Goal: Task Accomplishment & Management: Manage account settings

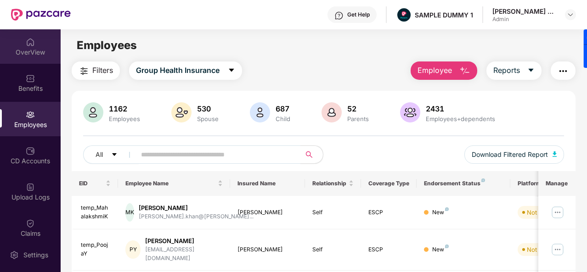
click at [28, 62] on div "OverView" at bounding box center [30, 46] width 61 height 34
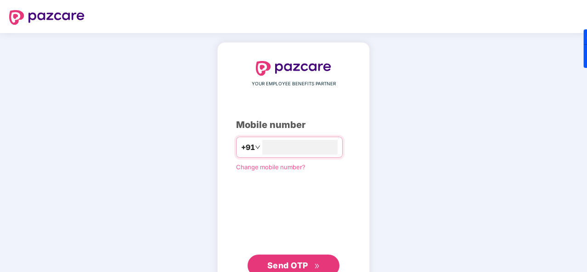
type input "**********"
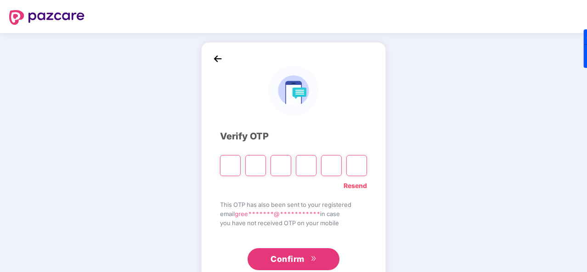
type input "*"
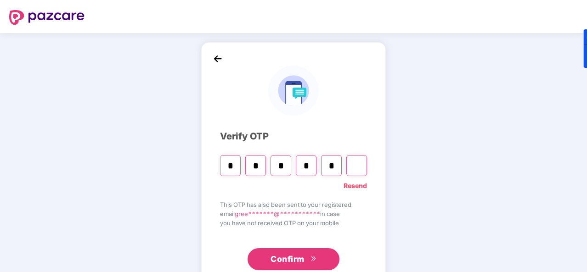
type input "*"
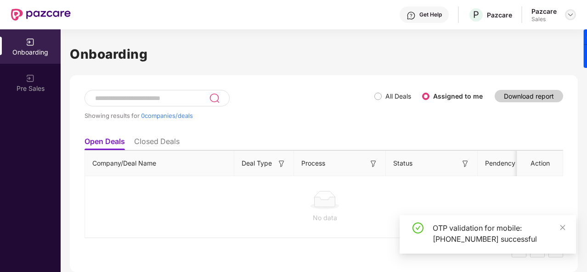
click at [567, 10] on div at bounding box center [570, 14] width 11 height 11
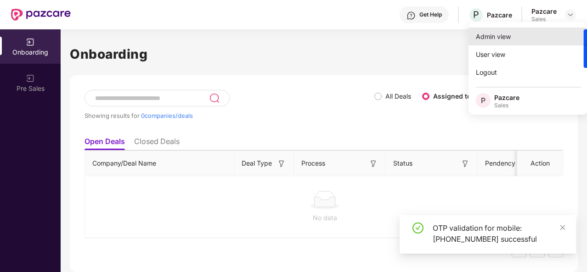
click at [533, 30] on div "Admin view" at bounding box center [528, 37] width 119 height 18
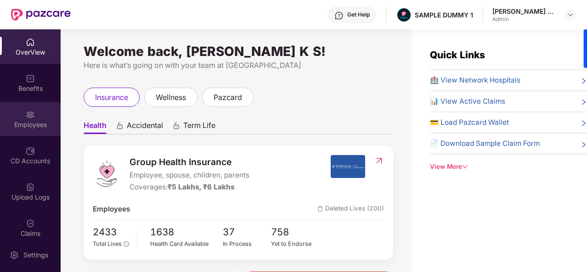
click at [25, 124] on div "Employees" at bounding box center [30, 124] width 61 height 9
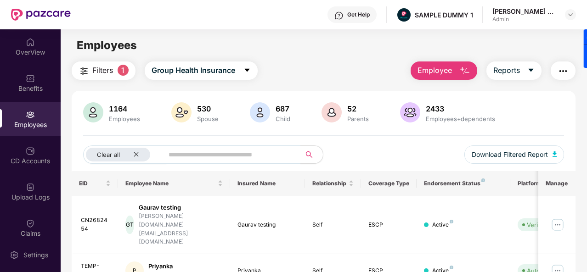
click at [463, 71] on img "button" at bounding box center [464, 71] width 11 height 11
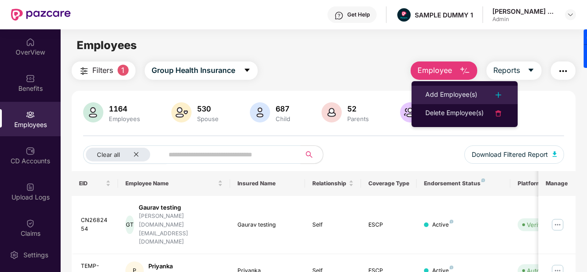
click at [460, 92] on div "Add Employee(s)" at bounding box center [451, 95] width 52 height 11
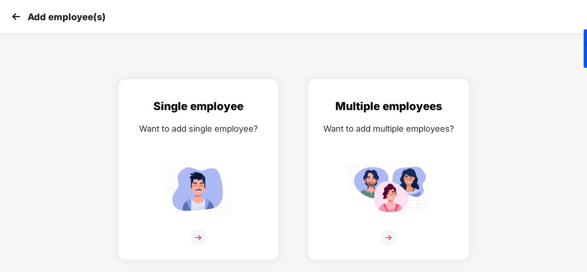
click at [384, 242] on img at bounding box center [388, 238] width 17 height 17
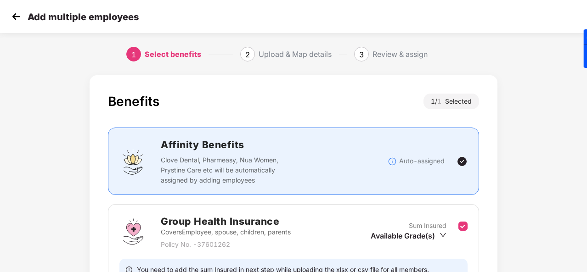
scroll to position [97, 0]
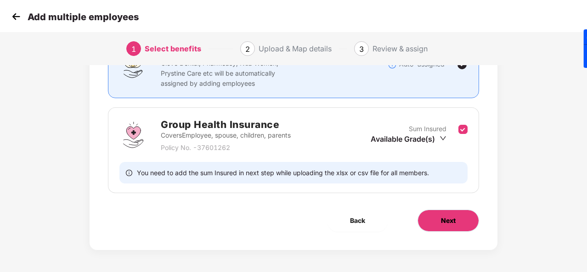
click at [446, 221] on span "Next" at bounding box center [448, 221] width 15 height 10
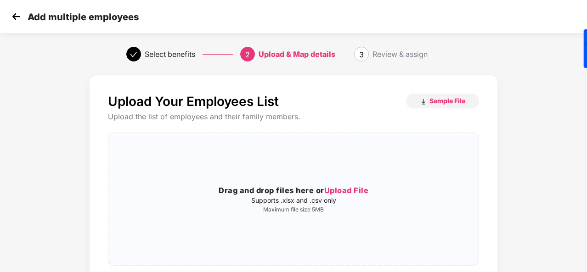
click at [12, 19] on img at bounding box center [16, 17] width 14 height 14
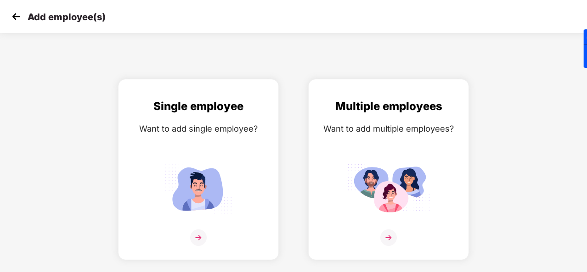
click at [19, 17] on img at bounding box center [16, 17] width 14 height 14
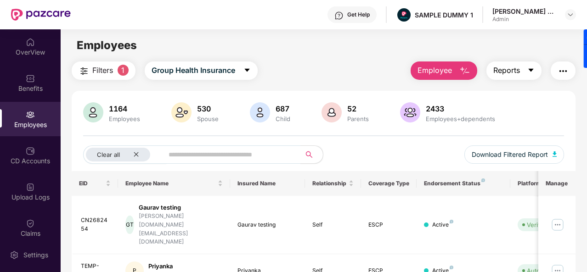
click at [532, 68] on icon "caret-down" at bounding box center [530, 70] width 7 height 7
click at [355, 57] on main "Employees Filters 1 Group Health Insurance Employee Reports 1164 Employees 530 …" at bounding box center [324, 165] width 526 height 272
click at [40, 170] on div "CD Accounts" at bounding box center [30, 155] width 61 height 34
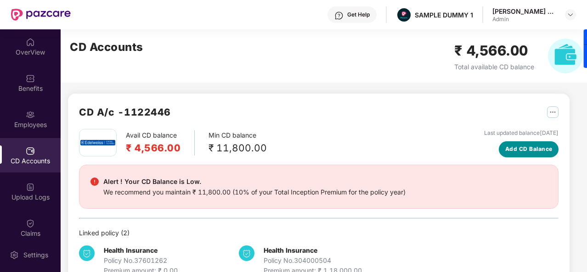
click at [503, 148] on button "Add CD Balance" at bounding box center [529, 150] width 60 height 16
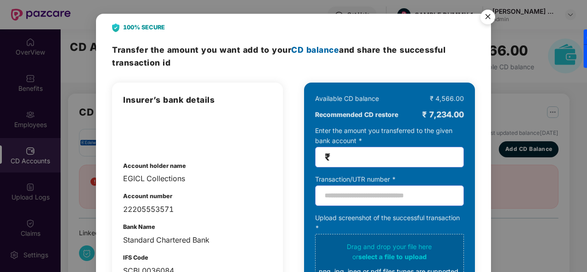
click at [491, 15] on img "Close" at bounding box center [488, 19] width 26 height 26
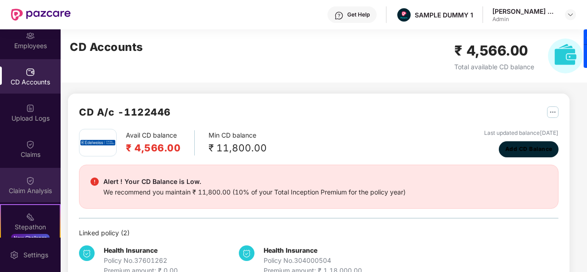
scroll to position [104, 0]
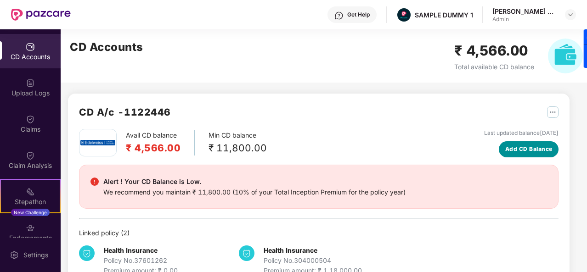
click at [522, 153] on span "Add CD Balance" at bounding box center [528, 149] width 47 height 9
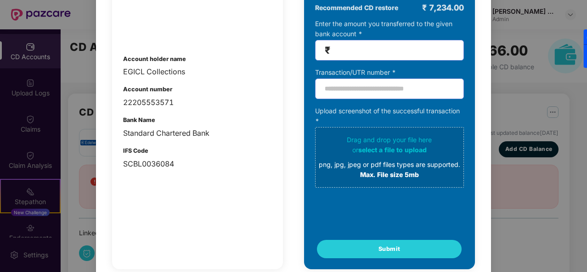
scroll to position [0, 0]
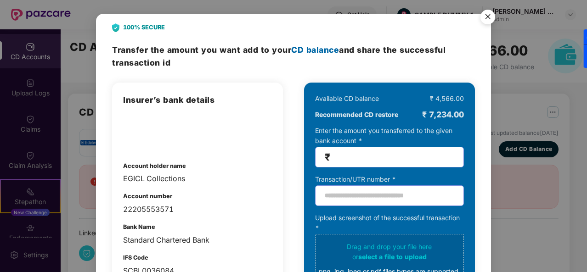
click at [488, 17] on img "Close" at bounding box center [488, 19] width 26 height 26
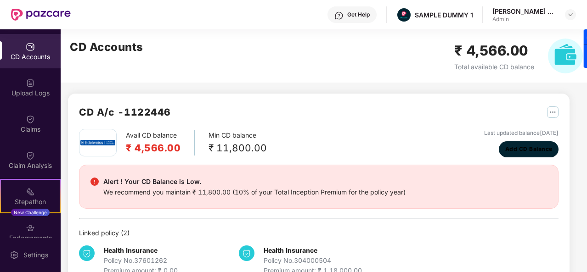
scroll to position [25, 0]
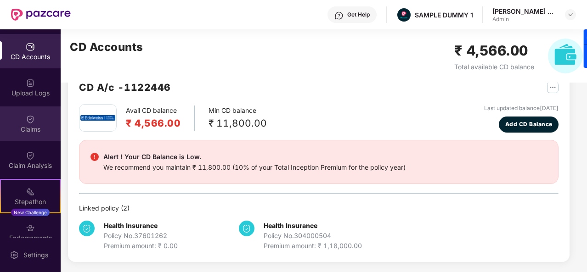
click at [30, 123] on img at bounding box center [30, 119] width 9 height 9
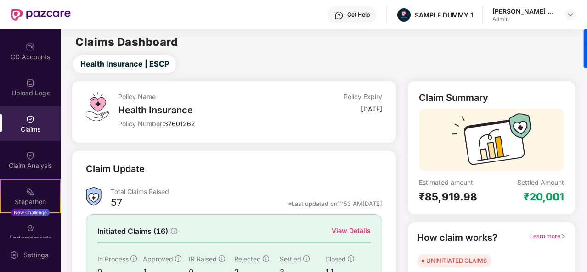
scroll to position [86, 0]
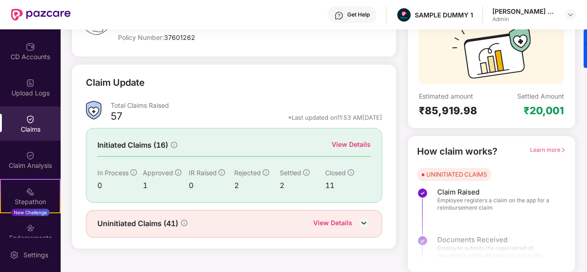
click at [355, 142] on div "View Details" at bounding box center [351, 145] width 39 height 10
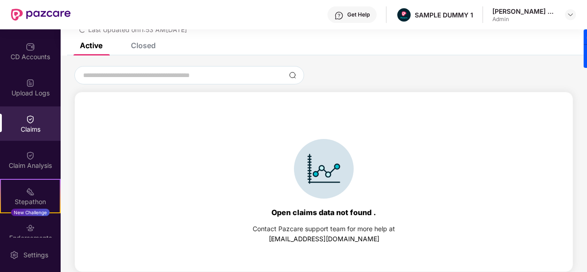
click at [153, 53] on div "Closed" at bounding box center [136, 45] width 39 height 20
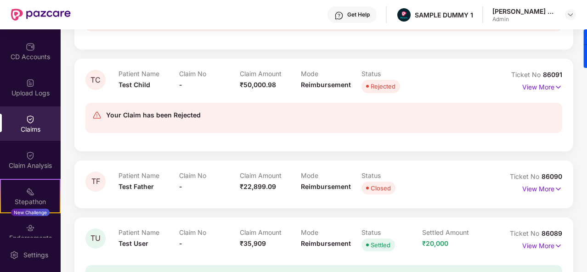
scroll to position [559, 0]
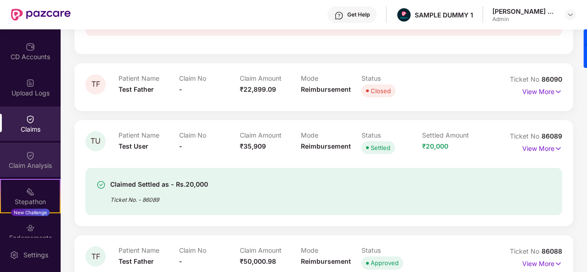
click at [52, 168] on div "Claim Analysis" at bounding box center [30, 165] width 61 height 9
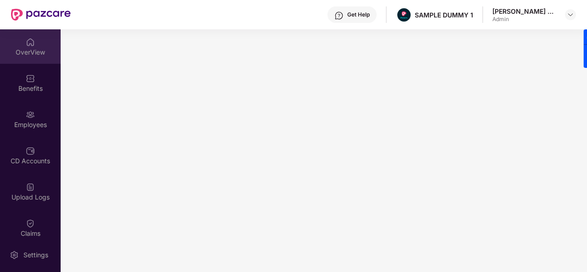
click at [40, 52] on div "OverView" at bounding box center [30, 52] width 61 height 9
